Goal: Find contact information: Find contact information

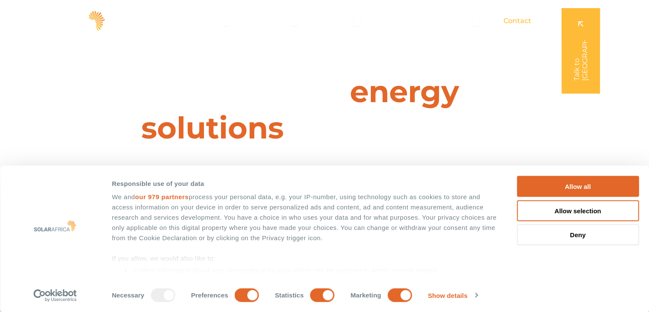
click at [518, 20] on span "Contact" at bounding box center [518, 21] width 28 height 10
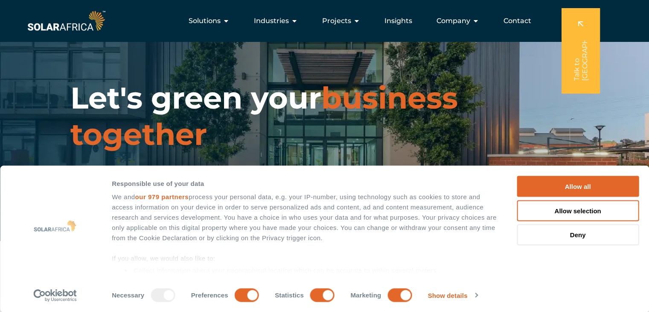
scroll to position [1, 0]
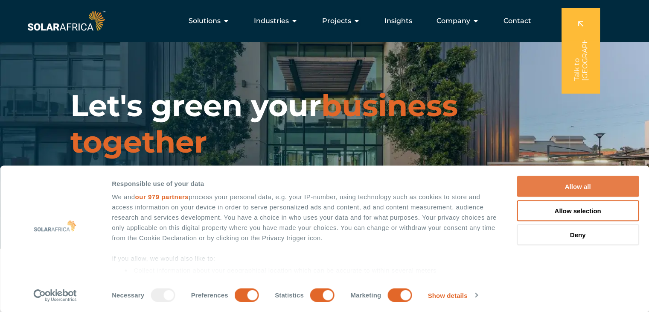
click at [603, 188] on button "Allow all" at bounding box center [578, 186] width 122 height 21
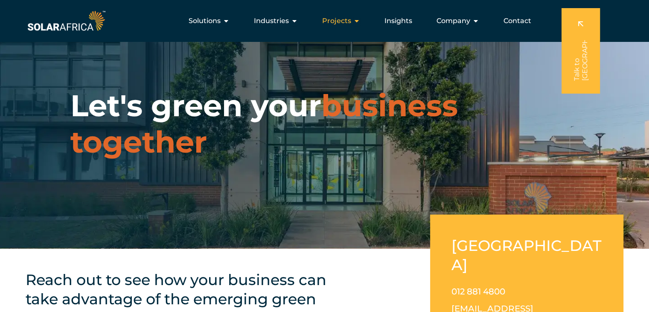
click at [353, 20] on div "Projects Close Projects Open Projects" at bounding box center [341, 20] width 52 height 17
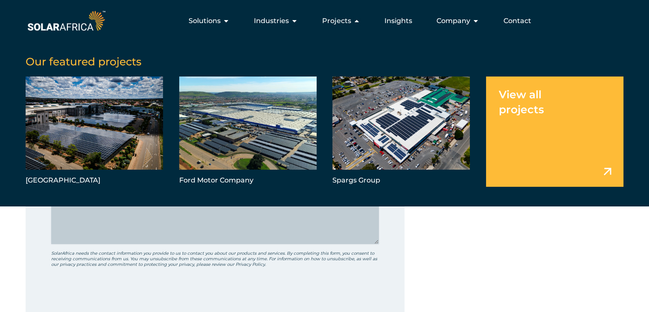
scroll to position [339, 0]
